Goal: Transaction & Acquisition: Download file/media

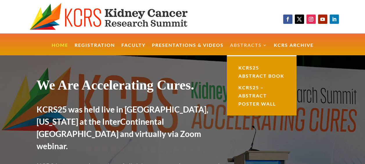
click at [238, 44] on link "Abstracts" at bounding box center [248, 49] width 37 height 12
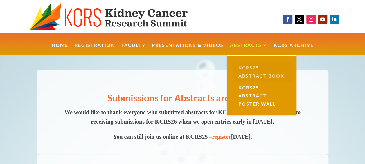
click at [259, 73] on link "KCRS25 Abstract Book" at bounding box center [262, 72] width 58 height 20
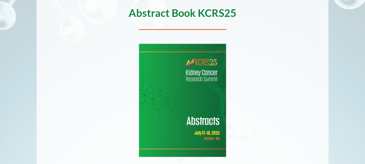
scroll to position [129, 0]
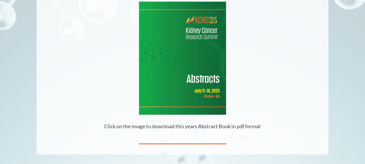
click at [199, 79] on img at bounding box center [182, 58] width 87 height 113
